Goal: Task Accomplishment & Management: Use online tool/utility

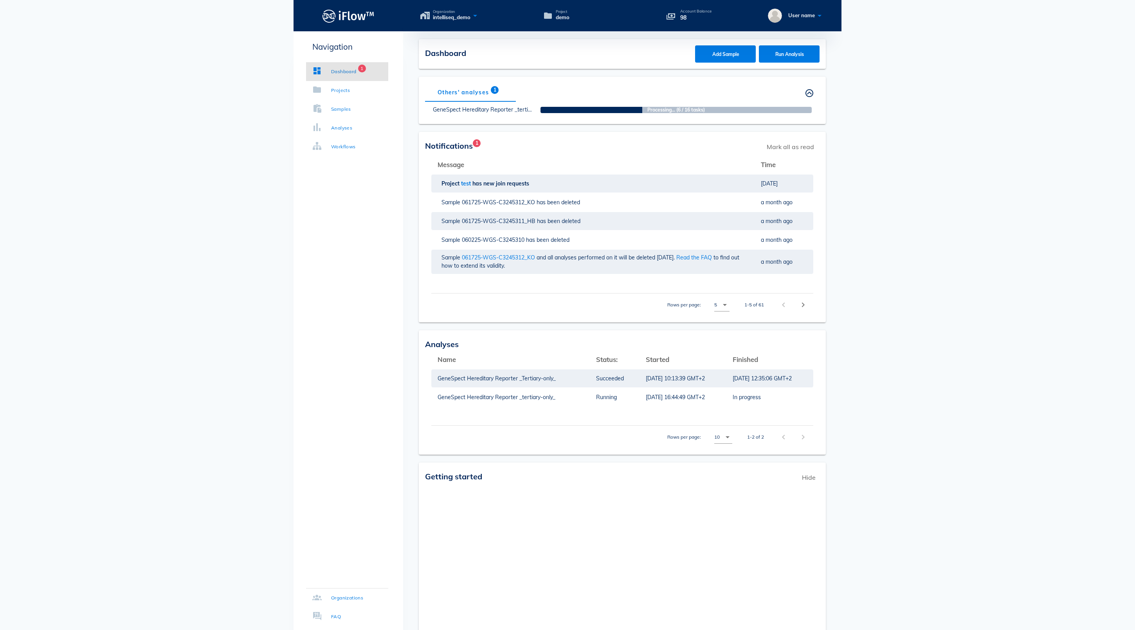
click at [808, 94] on button "button" at bounding box center [808, 92] width 9 height 9
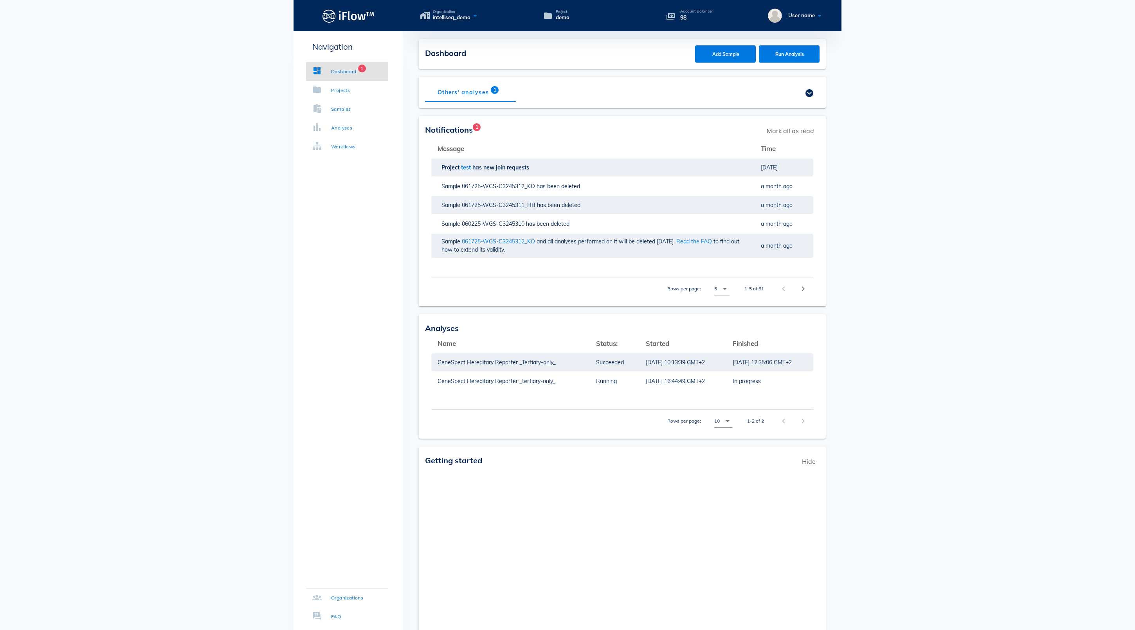
click at [808, 94] on button "button" at bounding box center [808, 92] width 9 height 9
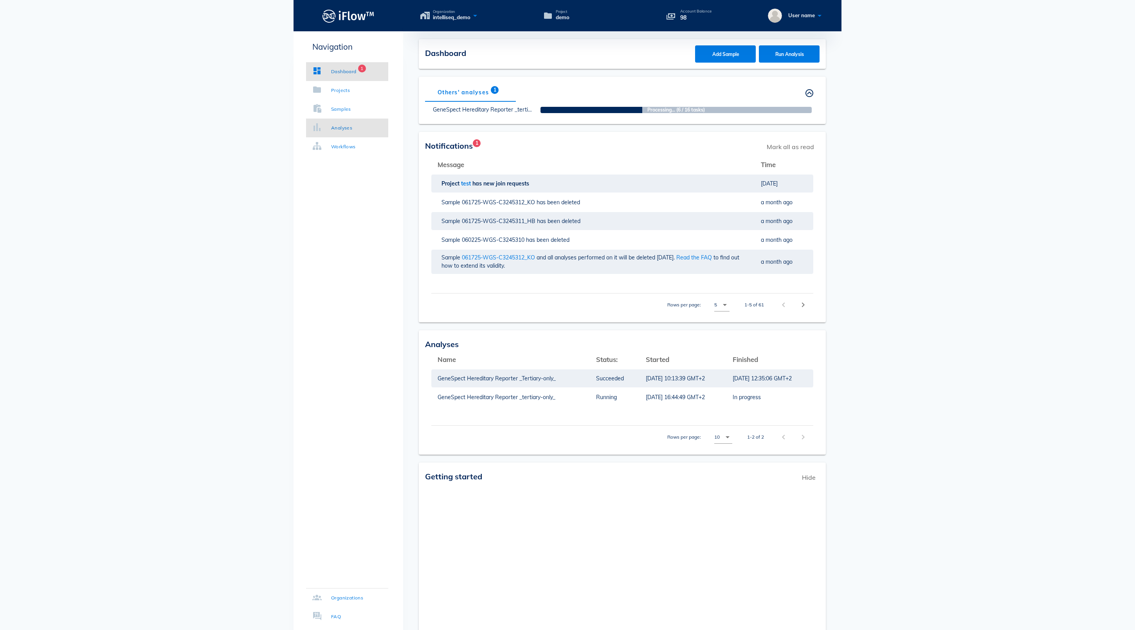
click at [345, 128] on div "Analyses" at bounding box center [341, 128] width 21 height 8
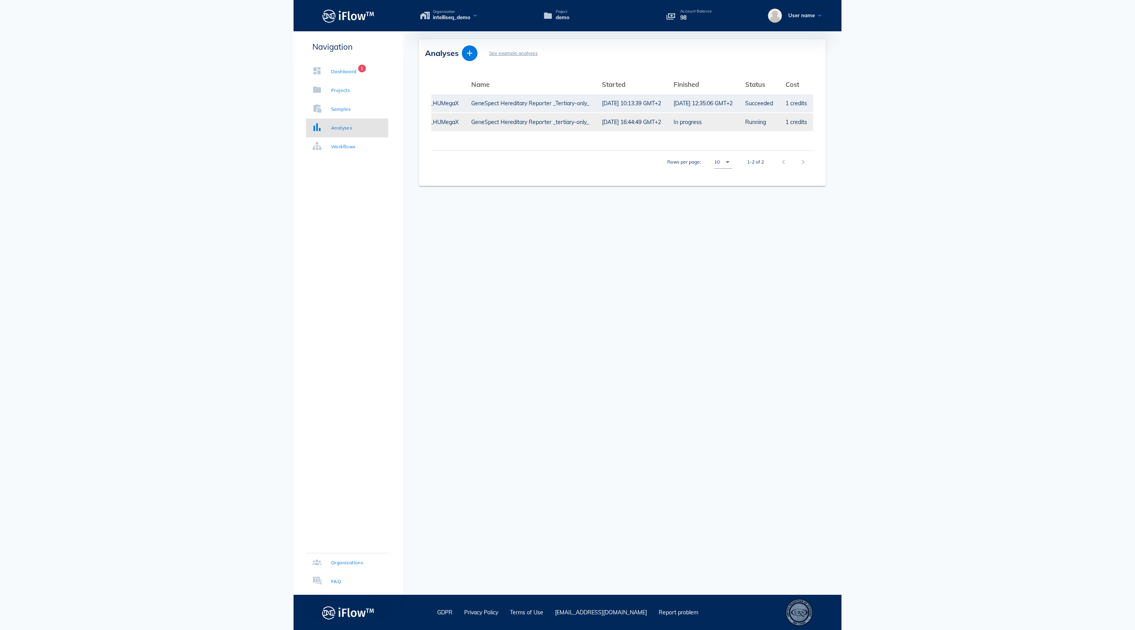
scroll to position [0, 189]
click at [602, 117] on div "[DATE] 16:44:49 GMT+2" at bounding box center [631, 122] width 59 height 18
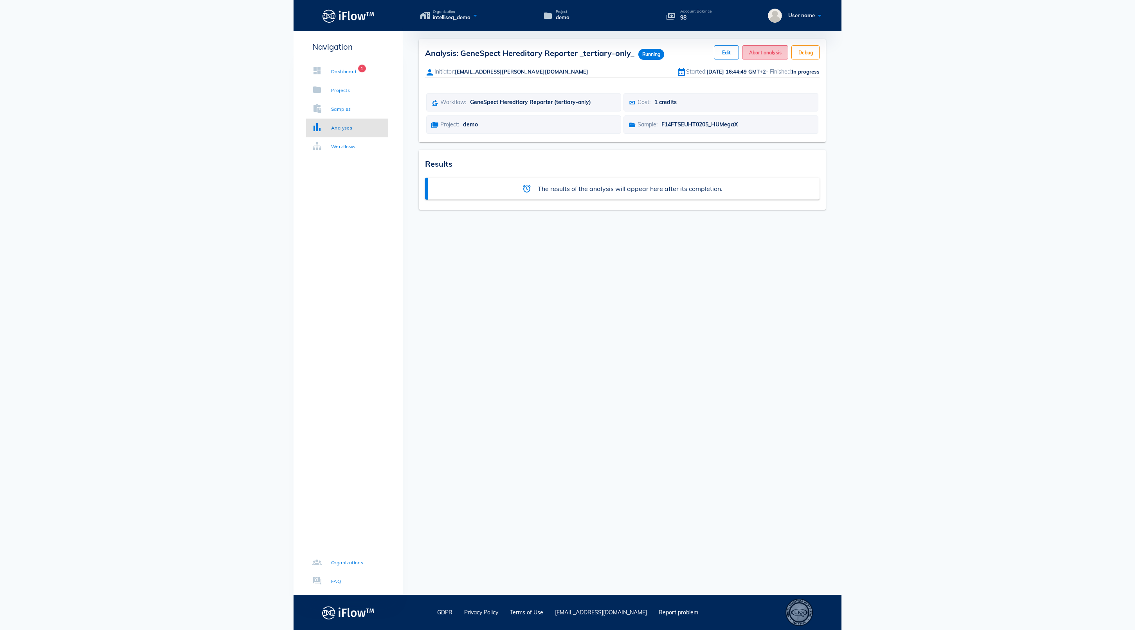
click at [750, 56] on span "Abort analysis" at bounding box center [764, 53] width 33 height 6
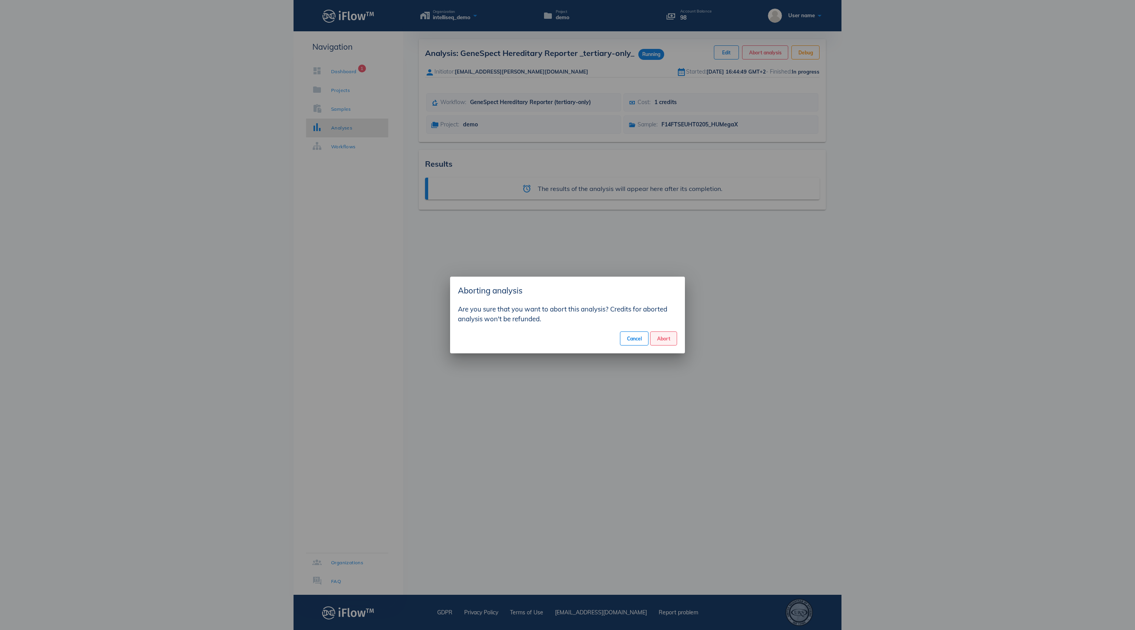
click at [662, 340] on span "Abort" at bounding box center [664, 339] width 14 height 6
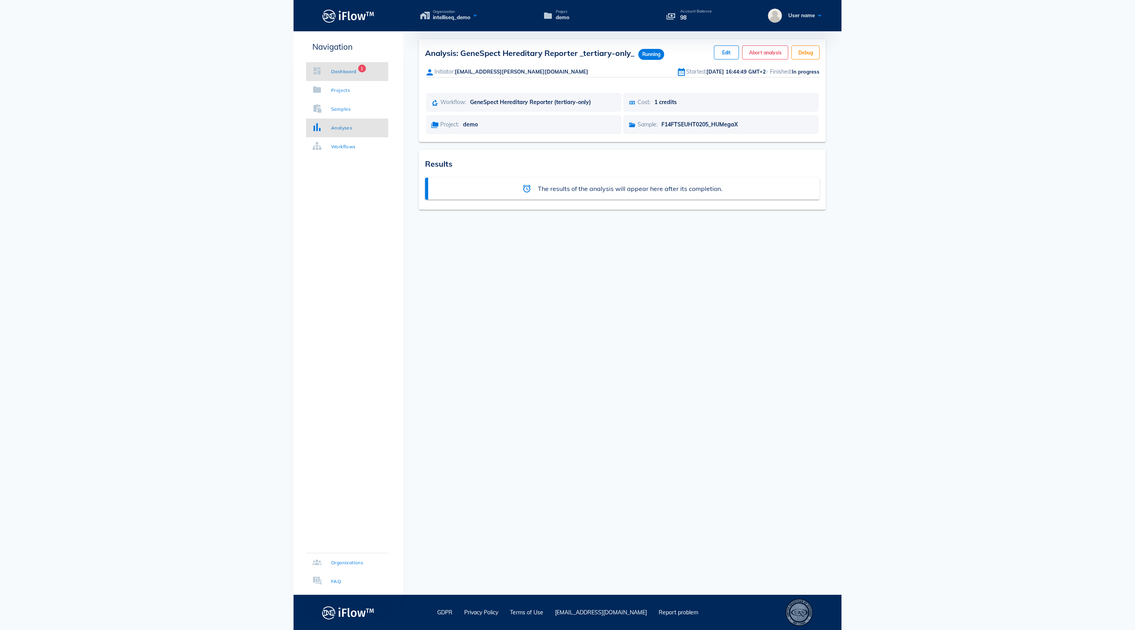
click at [356, 69] on div "Dashboard" at bounding box center [343, 72] width 25 height 8
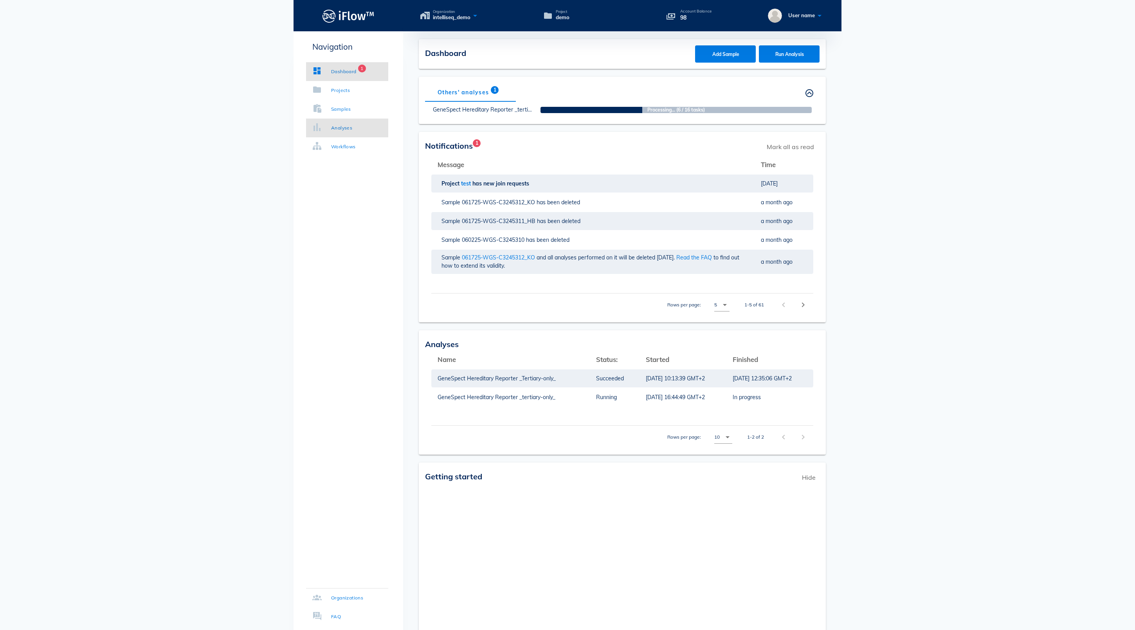
click at [352, 129] on div "Analyses" at bounding box center [341, 128] width 21 height 8
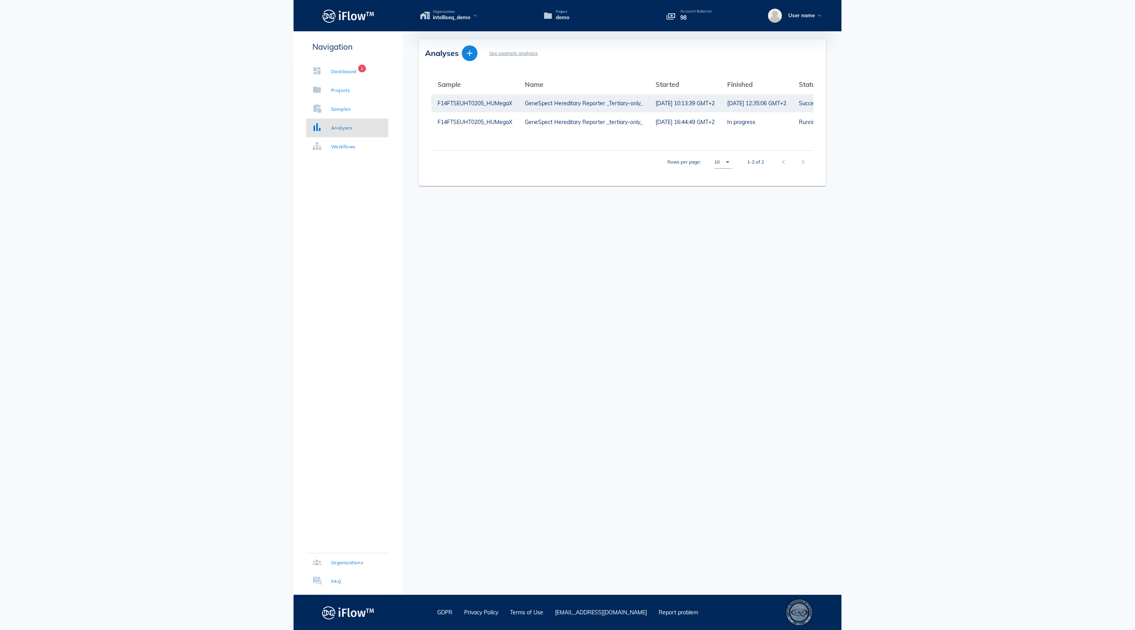
click at [472, 56] on icon "button" at bounding box center [469, 53] width 9 height 9
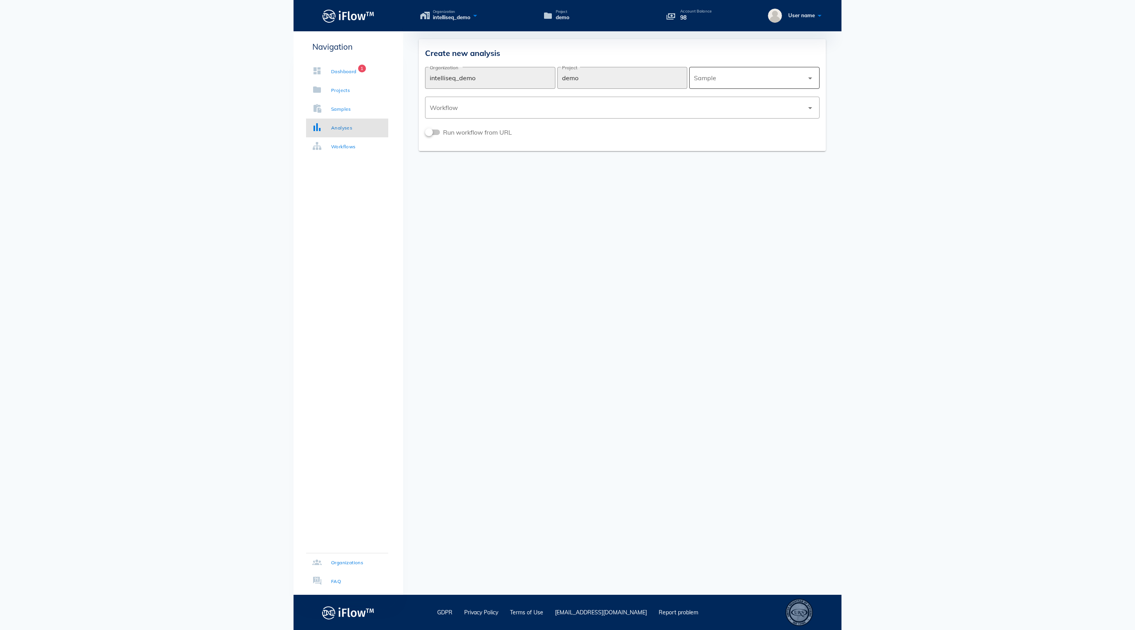
click at [729, 79] on div at bounding box center [749, 77] width 110 height 19
click at [729, 79] on div "F14FTSEUHT0205_HUMegaX" at bounding box center [754, 79] width 118 height 7
click at [670, 108] on div at bounding box center [617, 107] width 374 height 19
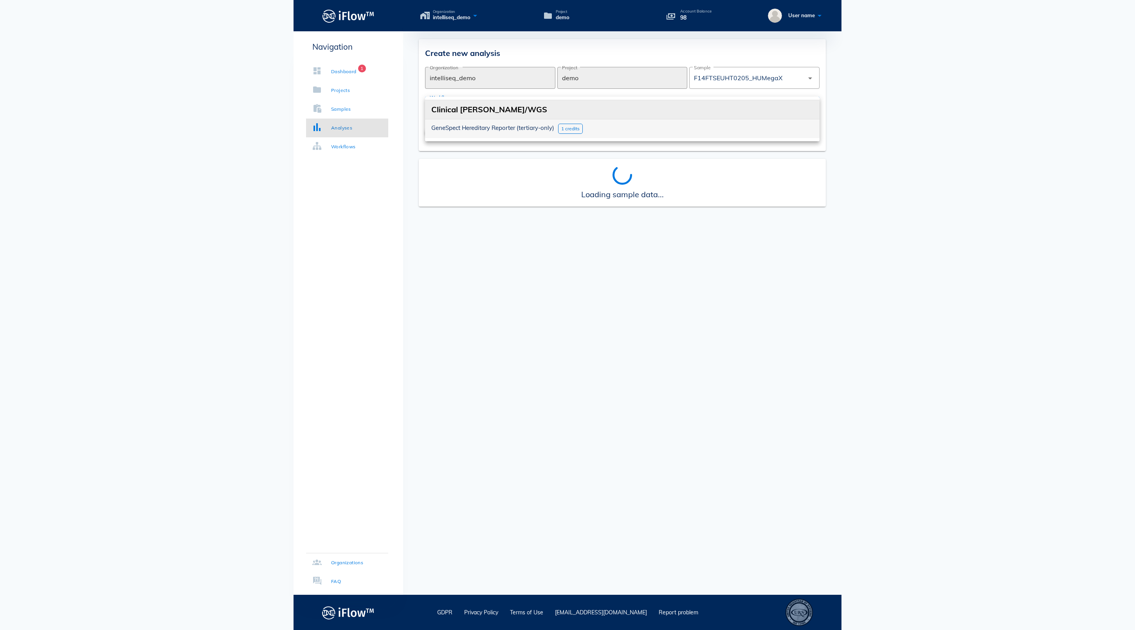
click at [623, 128] on div "GeneSpect Hereditary Reporter (tertiary-only) 1 credits" at bounding box center [622, 128] width 394 height 19
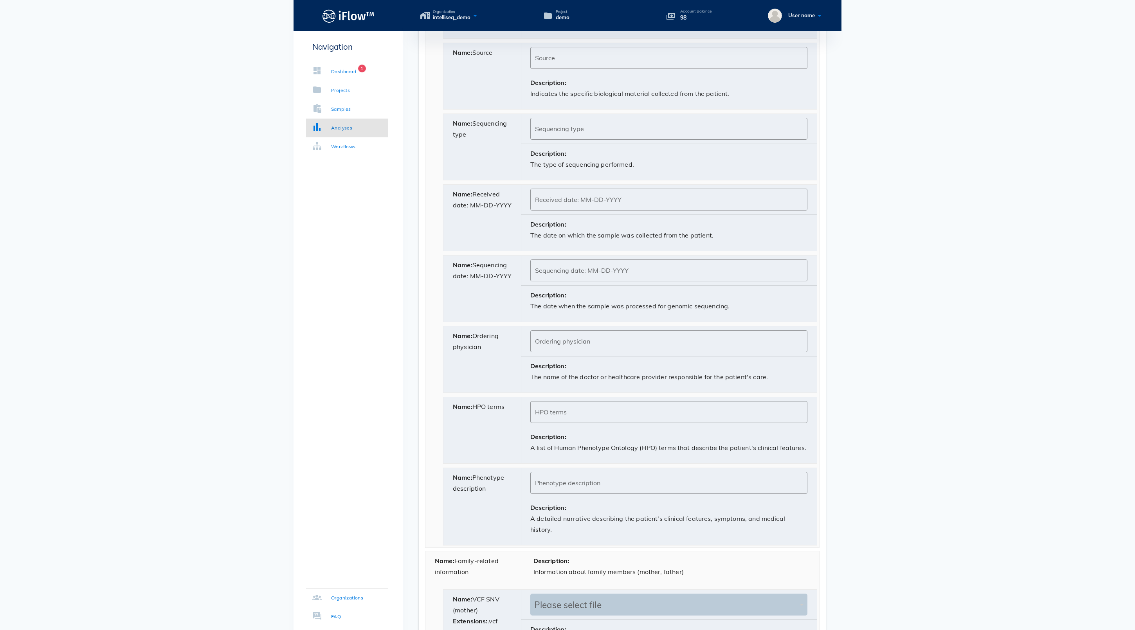
scroll to position [985, 0]
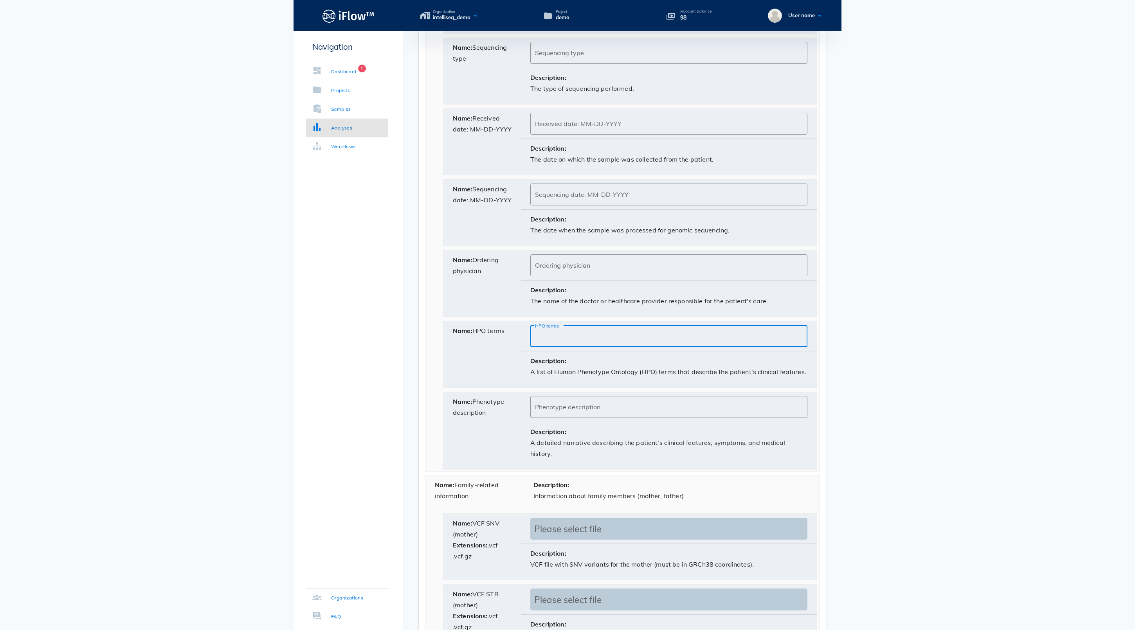
click at [560, 342] on input "HPO terms" at bounding box center [669, 336] width 268 height 13
click at [564, 418] on div "Phenotype description" at bounding box center [669, 407] width 268 height 22
click at [545, 342] on input "HPO terms" at bounding box center [669, 336] width 268 height 13
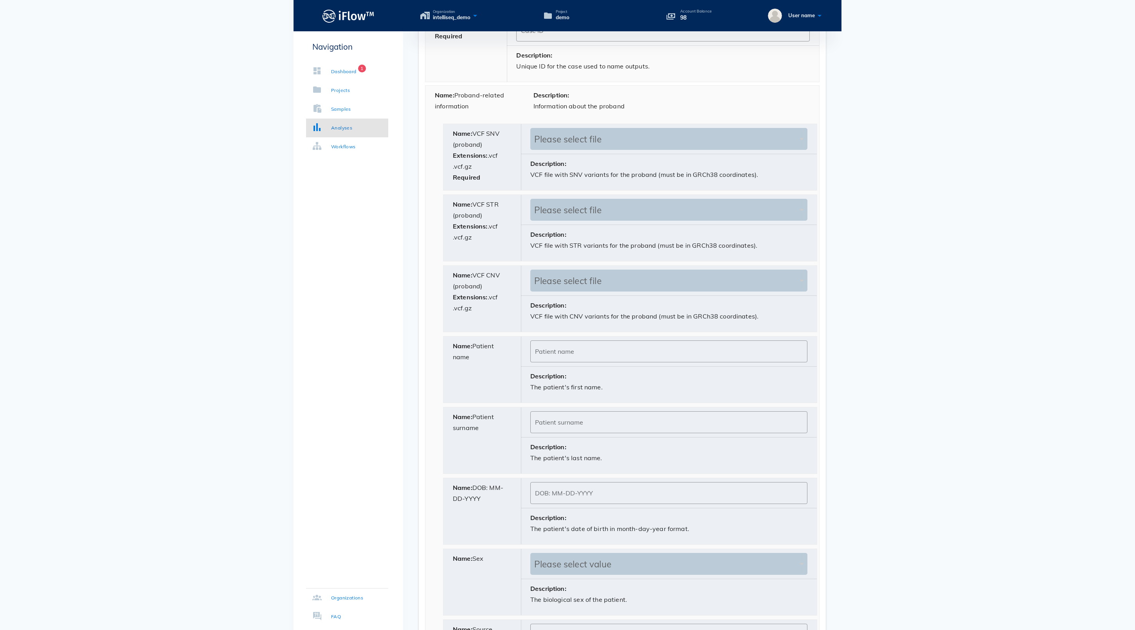
scroll to position [157, 0]
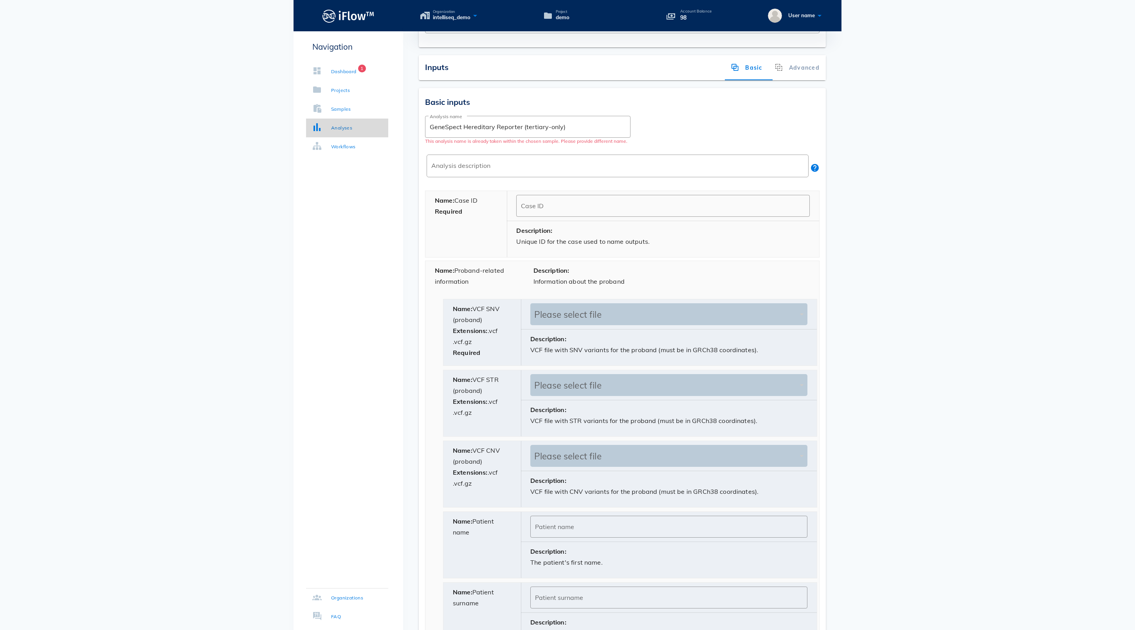
click at [347, 134] on link "Analyses" at bounding box center [347, 128] width 82 height 19
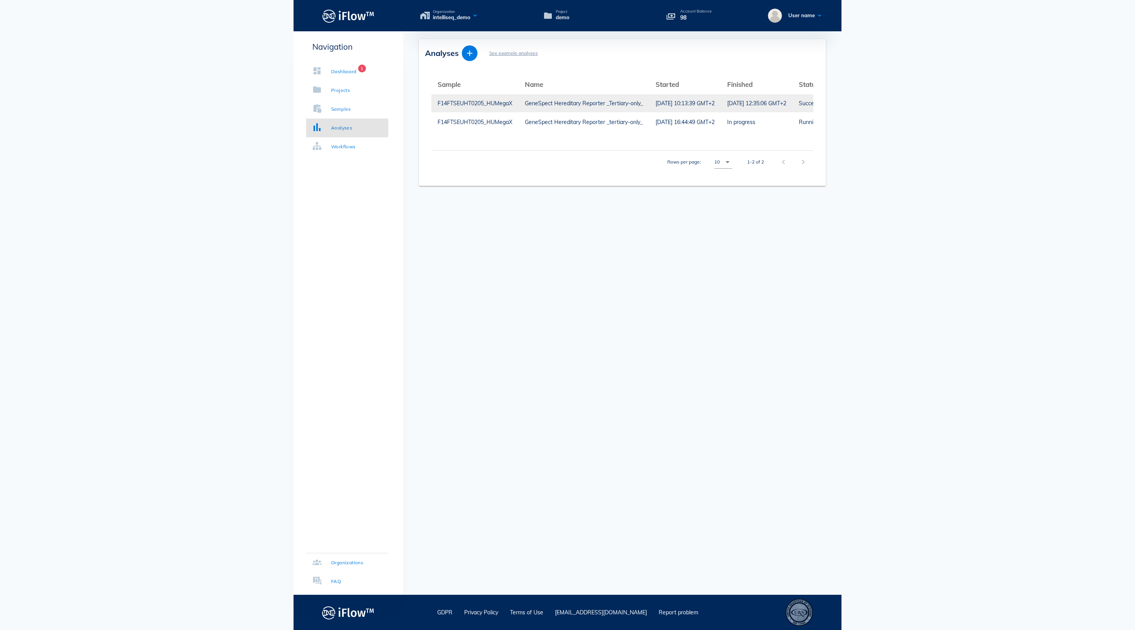
click at [563, 103] on div "GeneSpect Hereditary Reporter _Tertiary-only_" at bounding box center [584, 103] width 118 height 18
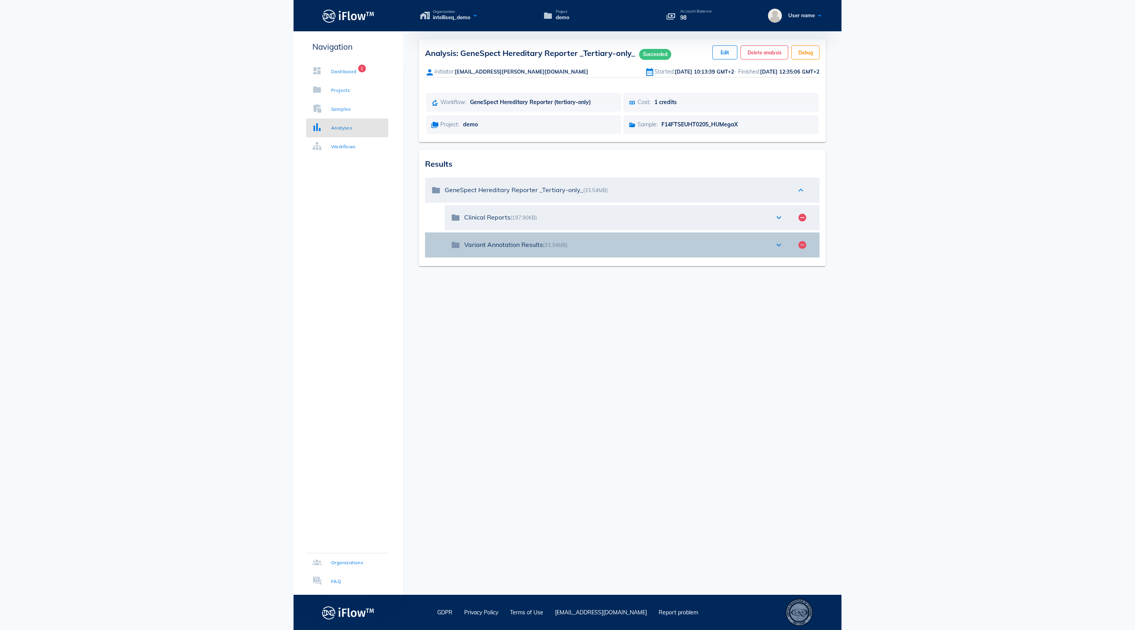
click at [779, 250] on icon "expand_more" at bounding box center [778, 244] width 9 height 9
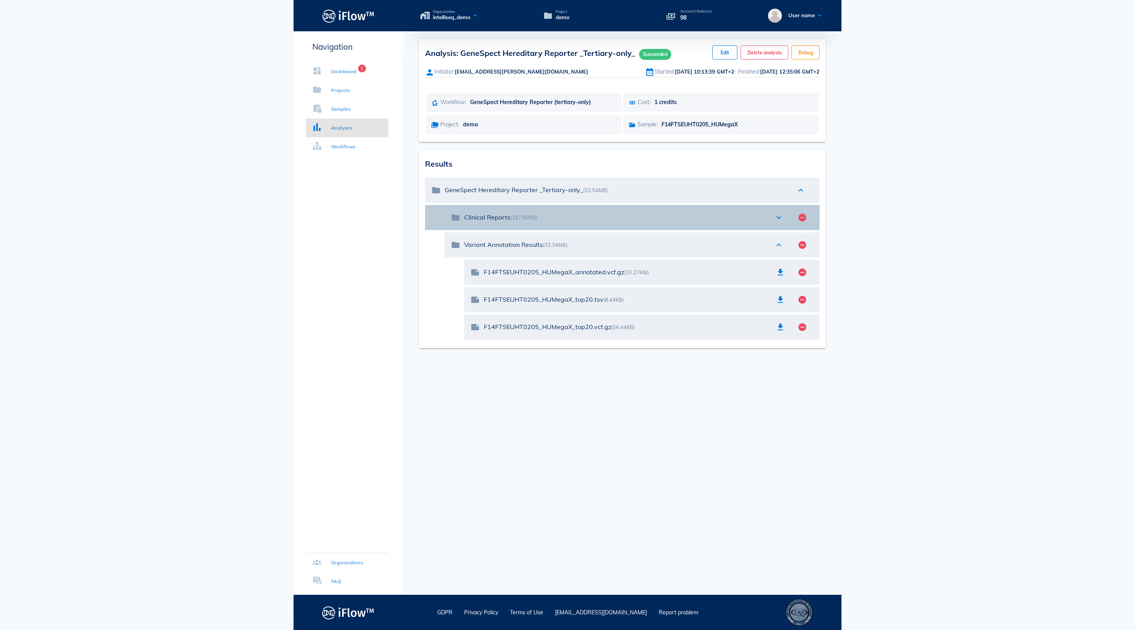
click at [779, 222] on icon "expand_more" at bounding box center [778, 217] width 9 height 9
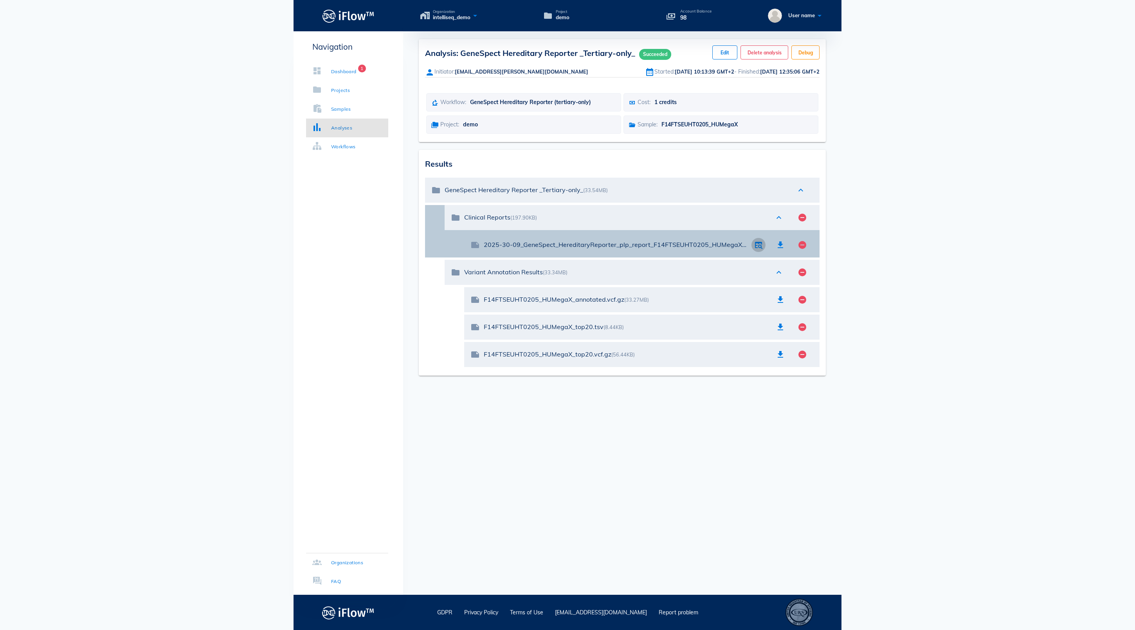
click at [758, 250] on icon "button" at bounding box center [758, 244] width 9 height 9
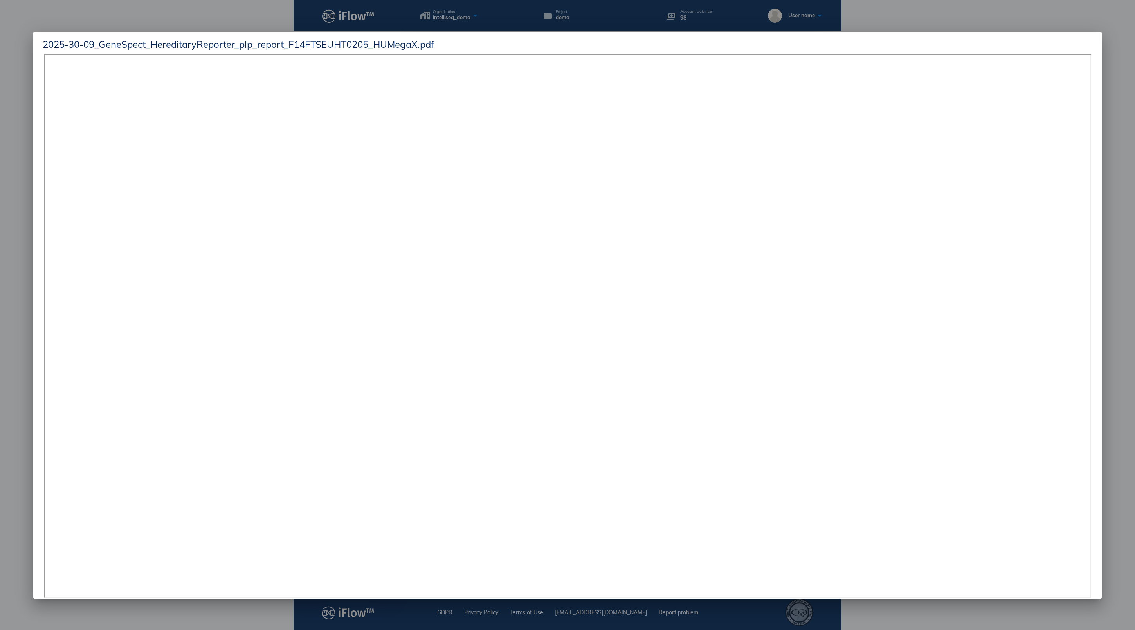
click at [1119, 159] on div at bounding box center [567, 315] width 1135 height 630
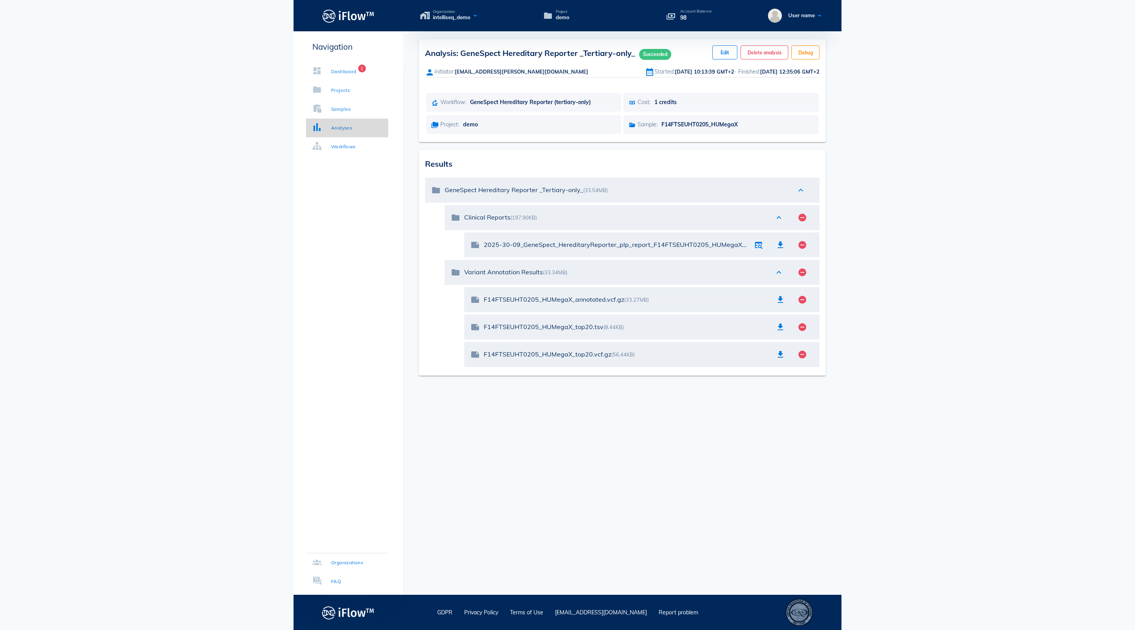
click at [361, 132] on link "Analyses" at bounding box center [347, 128] width 82 height 19
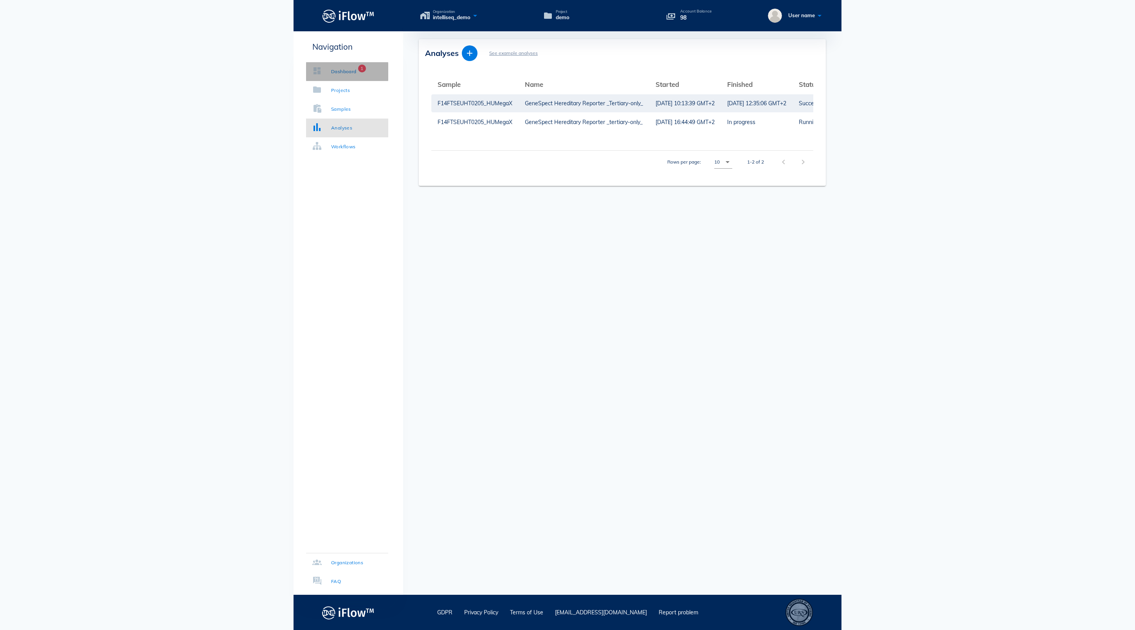
click at [349, 73] on div "Dashboard" at bounding box center [343, 72] width 25 height 8
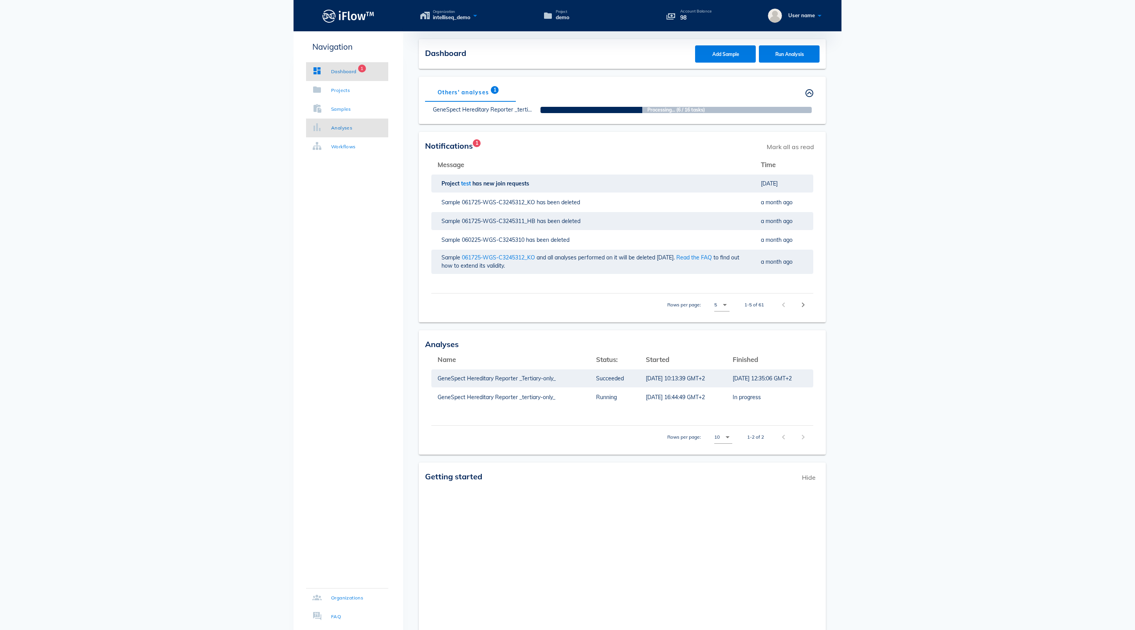
click at [352, 130] on div "Analyses" at bounding box center [341, 128] width 21 height 8
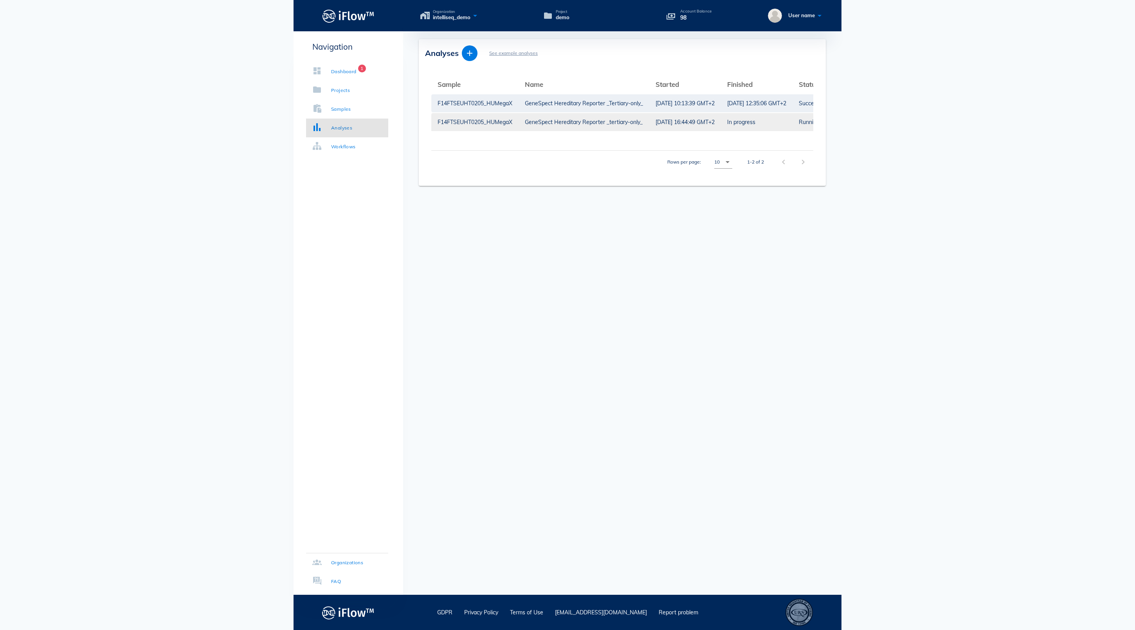
click at [570, 124] on div "GeneSpect Hereditary Reporter _tertiary-only_" at bounding box center [584, 122] width 118 height 18
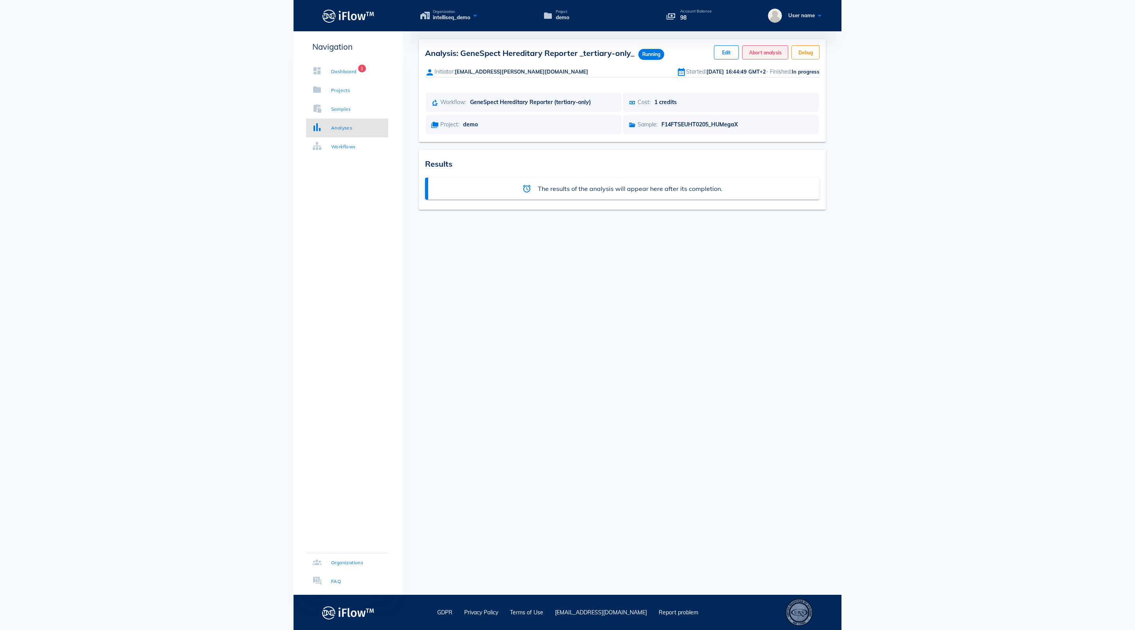
click at [748, 54] on span "Abort analysis" at bounding box center [764, 53] width 33 height 6
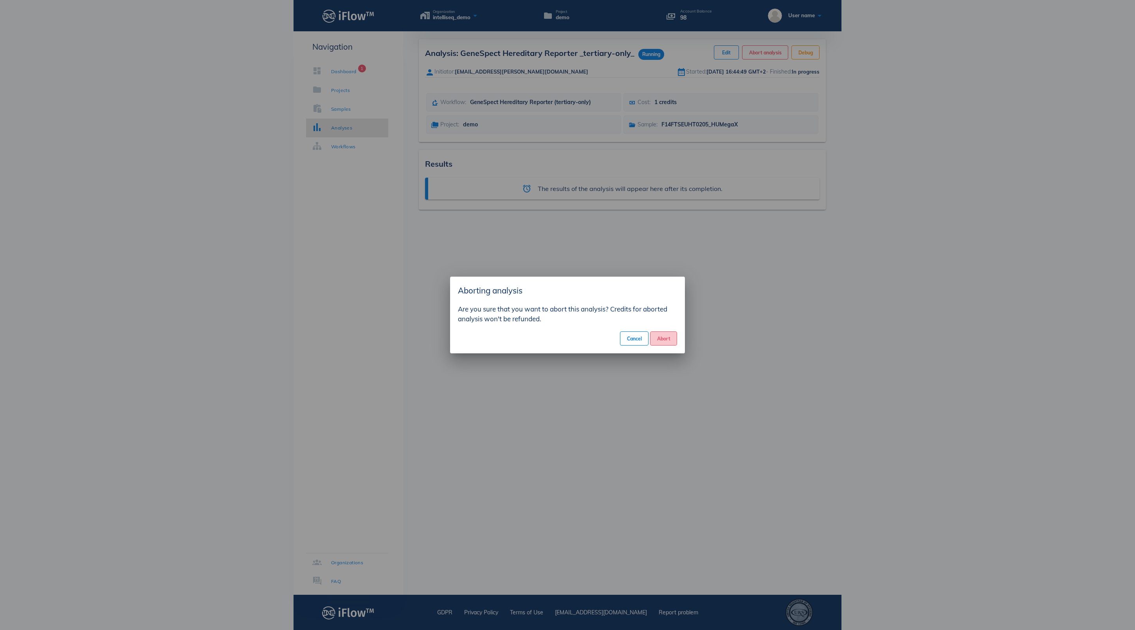
click at [666, 332] on button "Abort" at bounding box center [663, 338] width 27 height 14
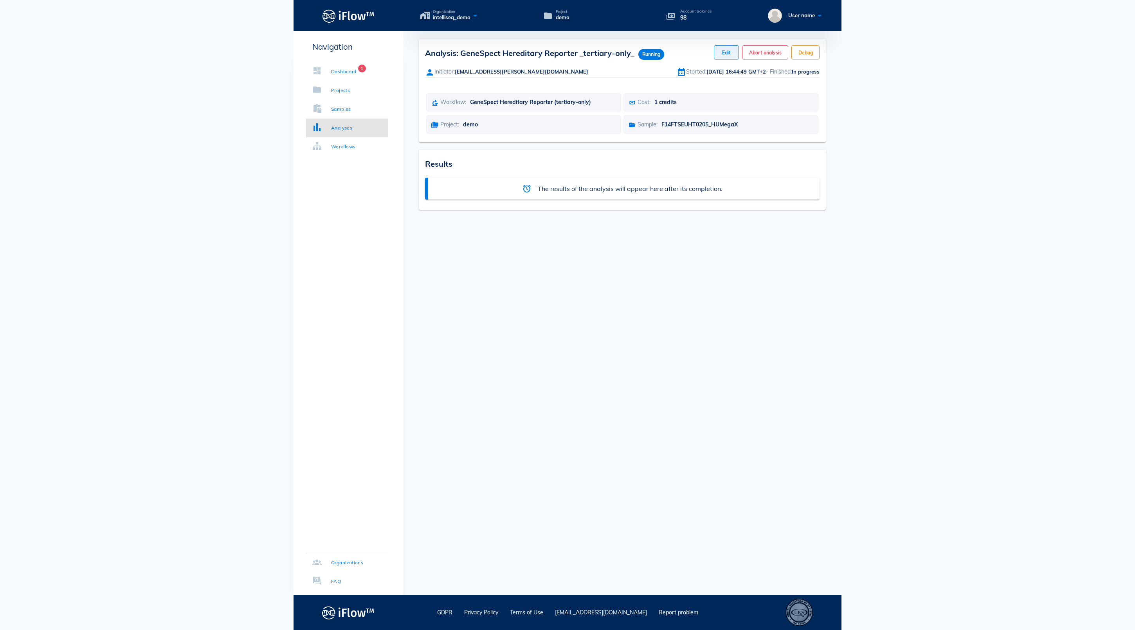
click at [720, 56] on span "Edit" at bounding box center [726, 53] width 12 height 6
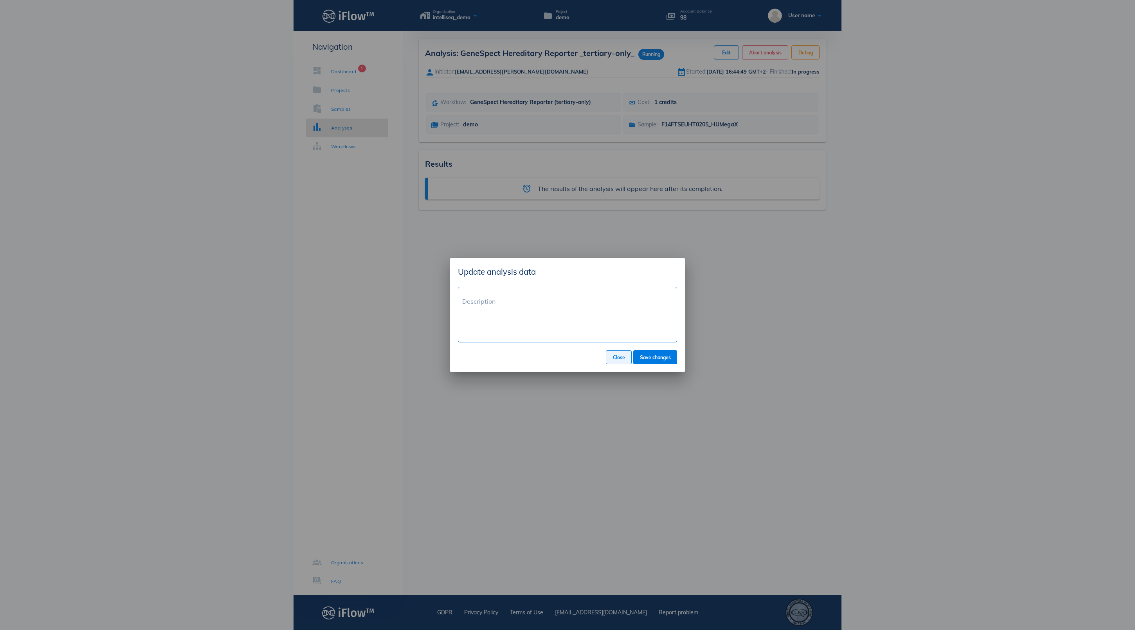
click at [612, 358] on span "Close" at bounding box center [618, 357] width 13 height 6
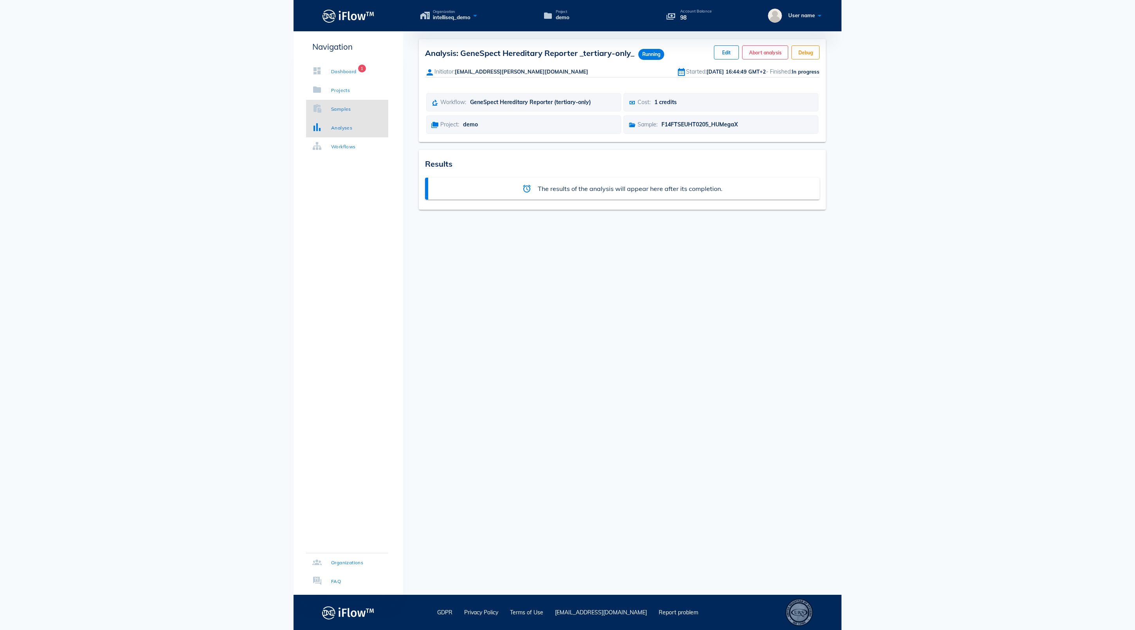
click at [339, 114] on link "Samples" at bounding box center [347, 109] width 82 height 19
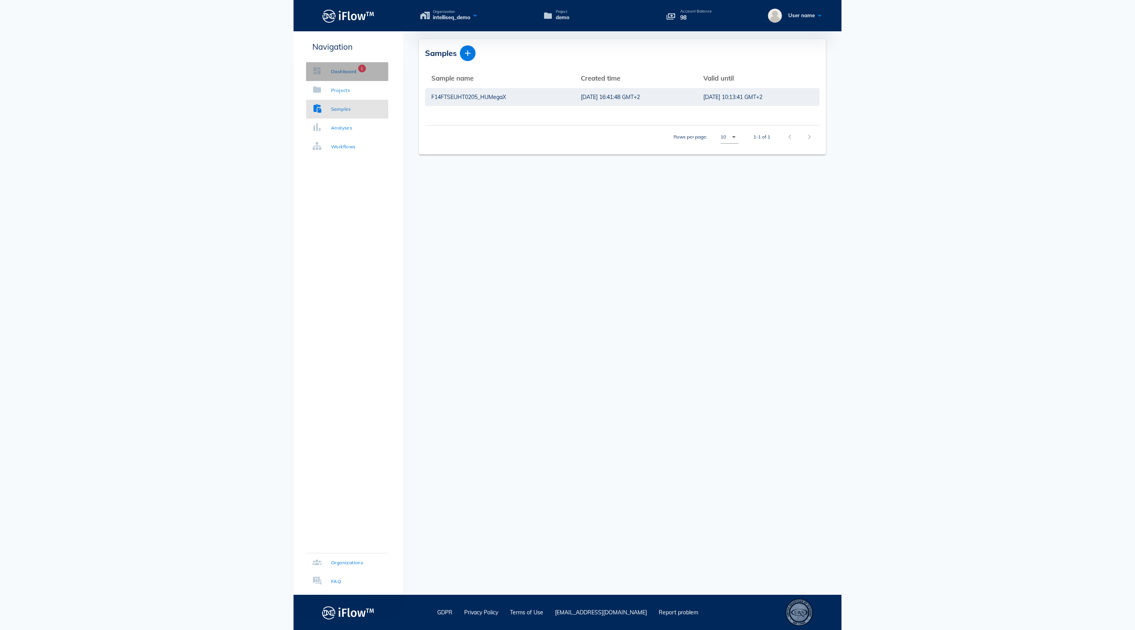
click at [342, 77] on link "Dashboard 1" at bounding box center [347, 71] width 82 height 19
